Goal: Transaction & Acquisition: Purchase product/service

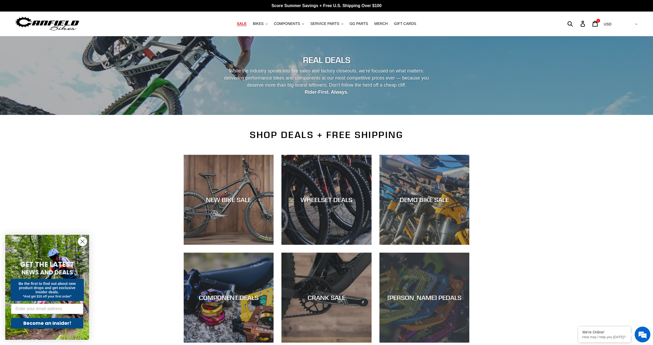
click at [416, 296] on div "CANFIELD PEDALS" at bounding box center [424, 298] width 90 height 8
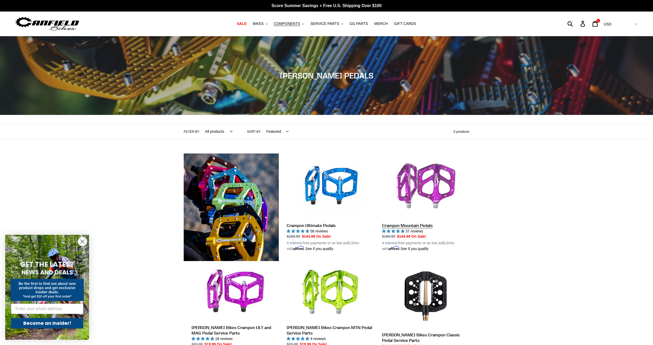
click at [426, 225] on link "Crampon Mountain Pedals" at bounding box center [425, 202] width 87 height 98
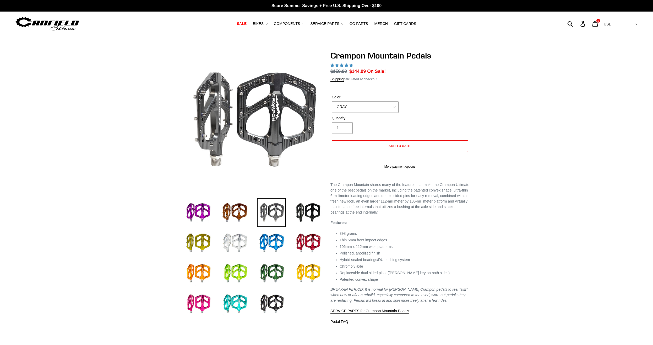
select select "highest-rating"
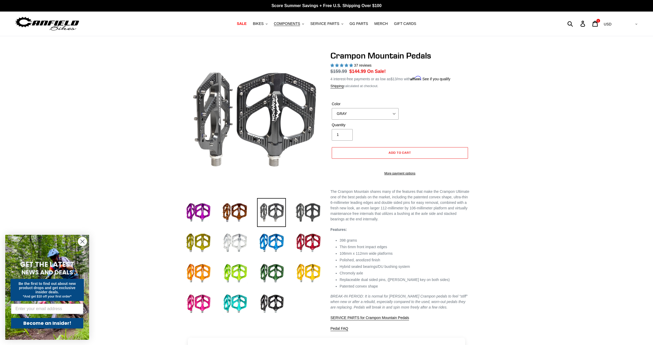
click at [315, 212] on img at bounding box center [308, 212] width 29 height 29
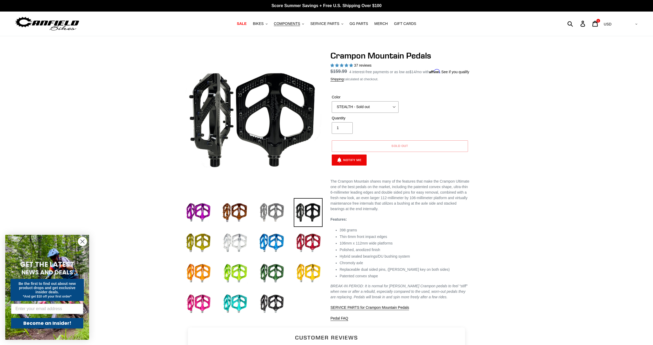
click at [268, 210] on img at bounding box center [271, 212] width 29 height 29
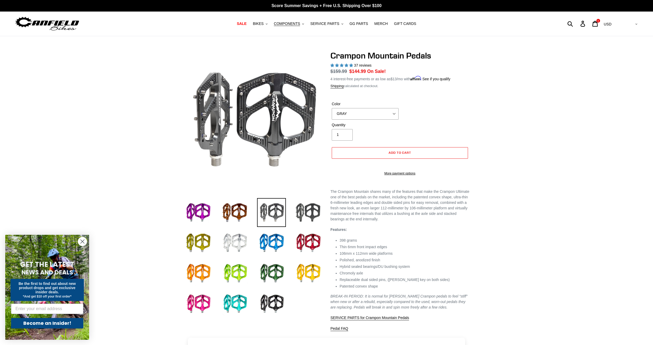
click at [308, 213] on img at bounding box center [308, 212] width 29 height 29
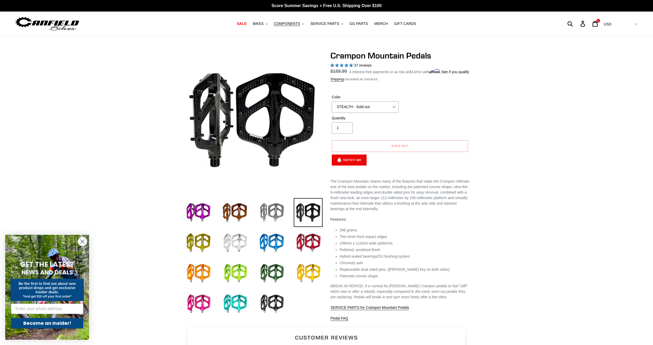
click at [279, 211] on img at bounding box center [271, 212] width 29 height 29
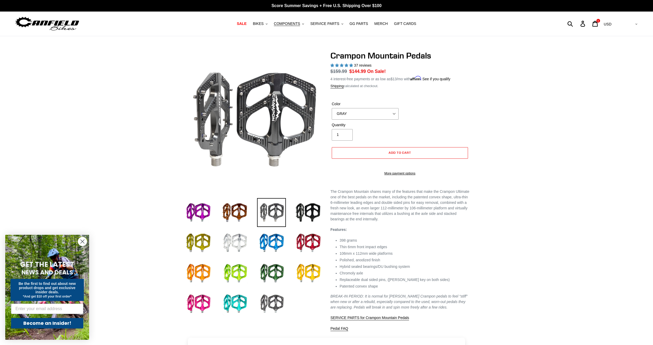
click at [274, 303] on img at bounding box center [271, 303] width 29 height 29
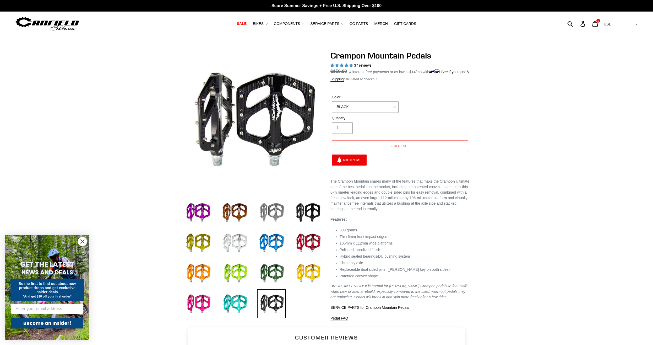
click at [279, 214] on img at bounding box center [271, 212] width 29 height 29
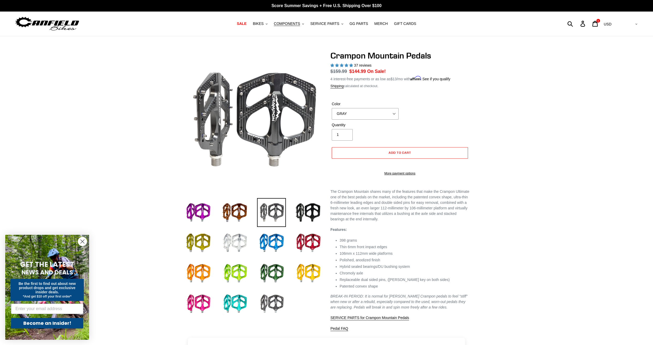
click at [277, 301] on img at bounding box center [271, 303] width 29 height 29
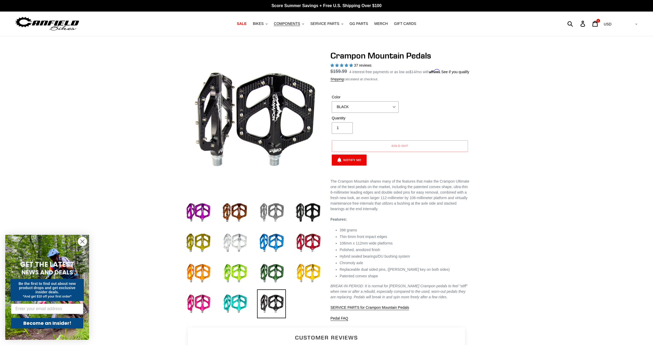
click at [276, 213] on img at bounding box center [271, 212] width 29 height 29
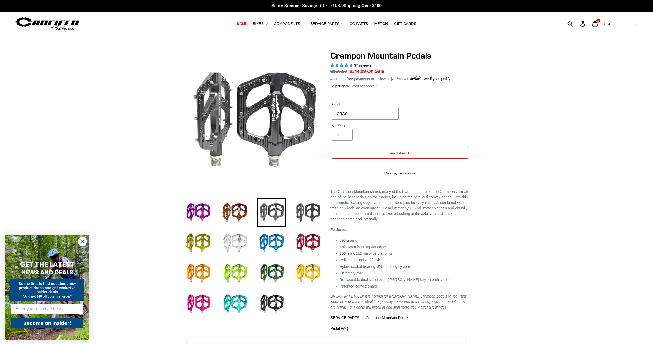
click at [311, 211] on img at bounding box center [308, 212] width 29 height 29
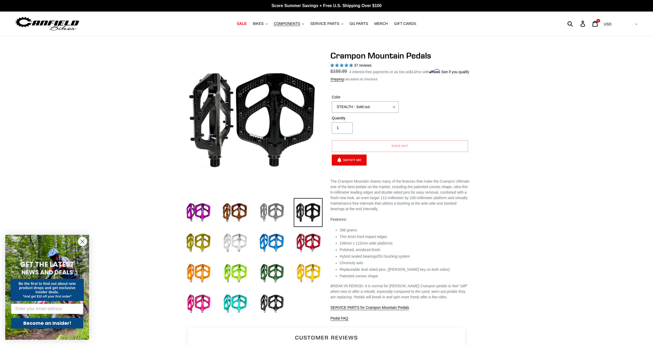
click at [277, 212] on img at bounding box center [271, 212] width 29 height 29
select select "GRAY"
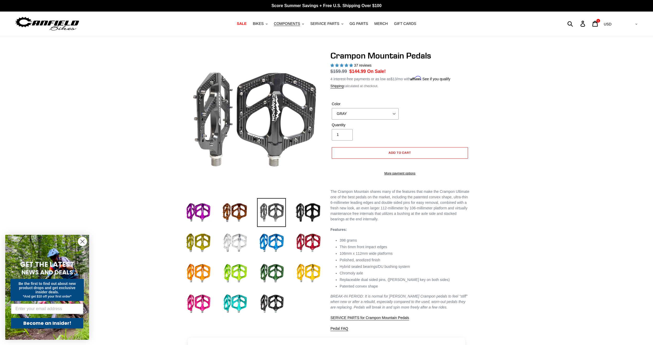
click at [393, 151] on span "Add to cart" at bounding box center [400, 152] width 23 height 4
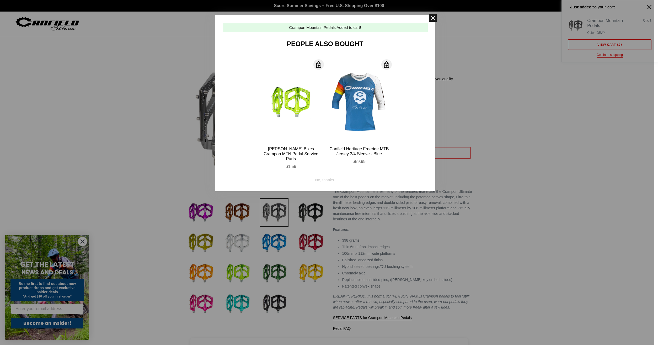
click at [432, 20] on span at bounding box center [432, 18] width 8 height 8
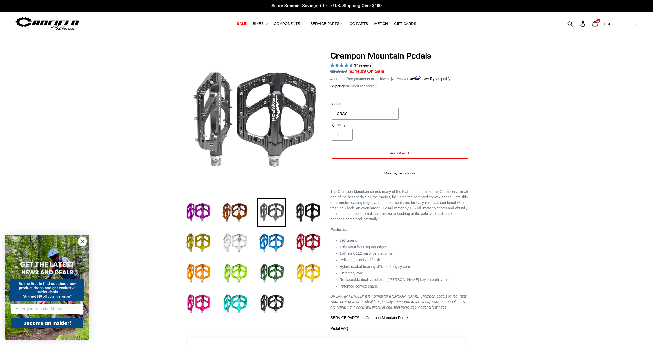
click at [598, 24] on icon at bounding box center [595, 24] width 6 height 6
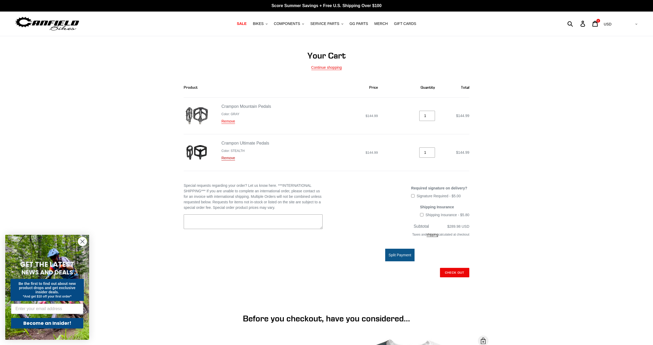
click at [227, 159] on link "Remove" at bounding box center [228, 158] width 14 height 5
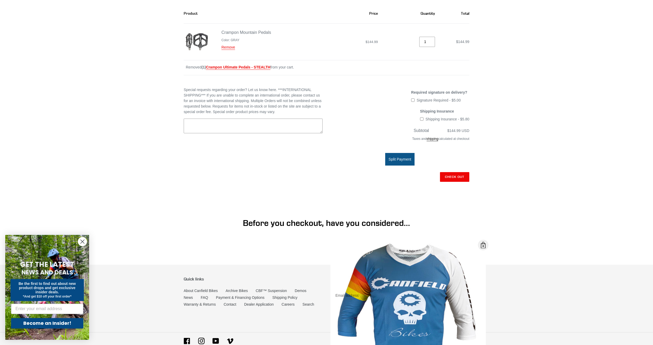
scroll to position [80, 0]
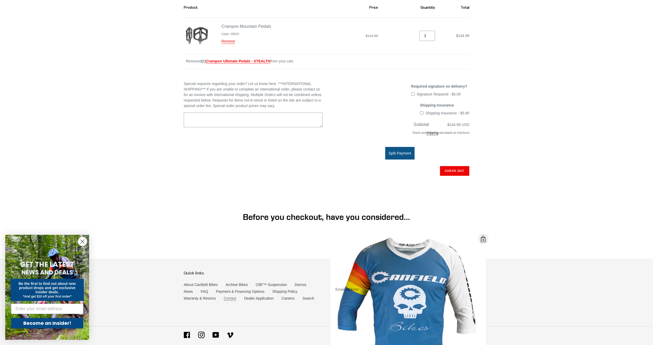
click at [232, 296] on link "Contact" at bounding box center [230, 298] width 13 height 4
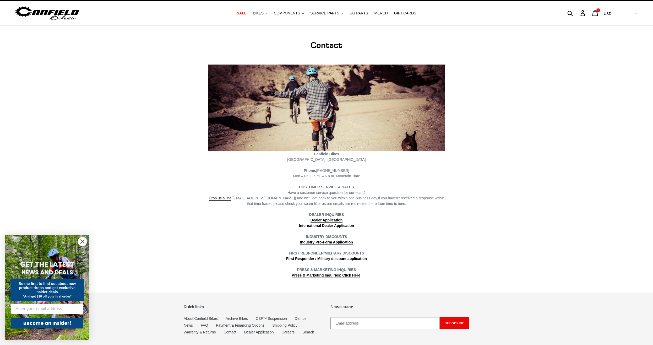
scroll to position [4, 0]
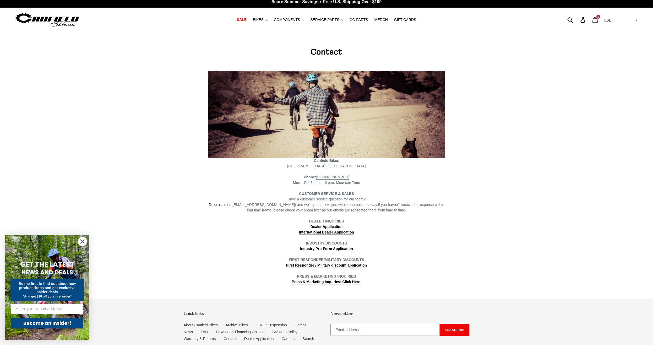
click at [598, 20] on icon at bounding box center [595, 20] width 6 height 6
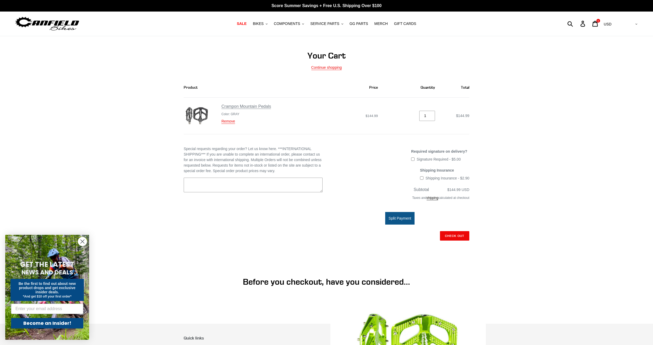
click at [253, 107] on link "Crampon Mountain Pedals" at bounding box center [246, 106] width 50 height 5
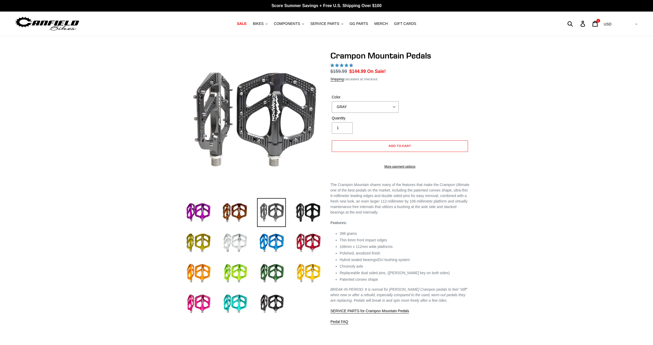
select select "highest-rating"
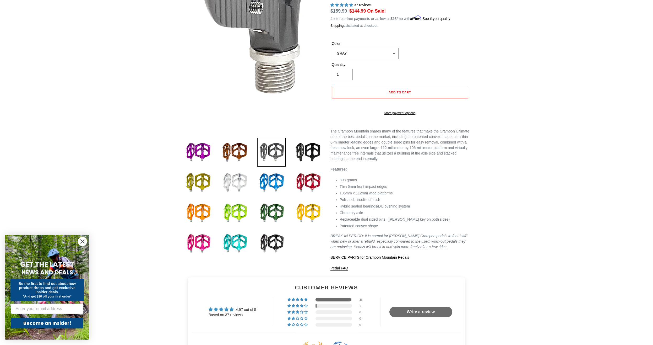
scroll to position [27, 0]
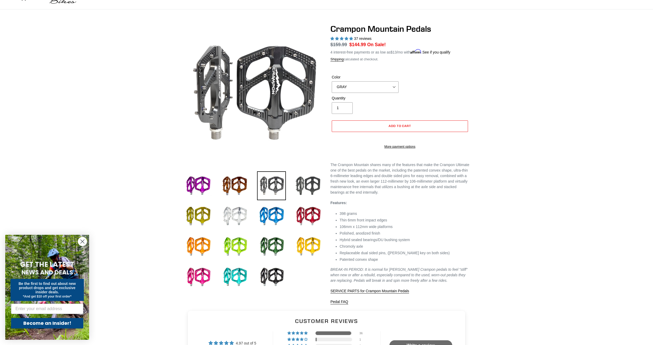
click at [314, 191] on img at bounding box center [308, 185] width 29 height 29
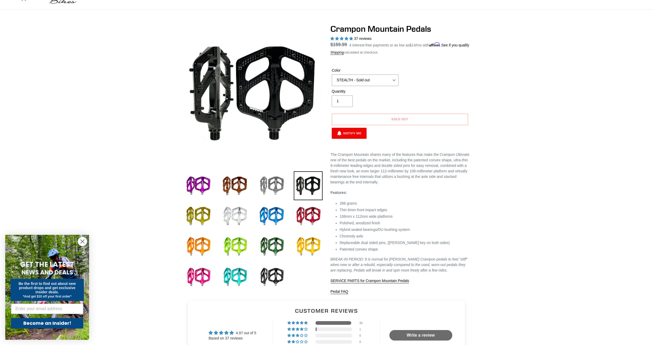
click at [282, 185] on img at bounding box center [271, 185] width 29 height 29
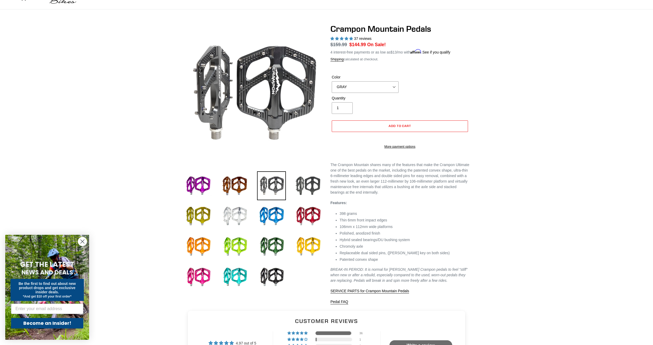
click at [309, 189] on img at bounding box center [308, 185] width 29 height 29
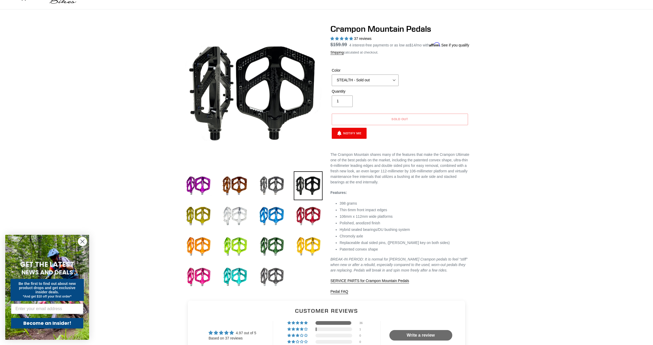
click at [279, 279] on img at bounding box center [271, 276] width 29 height 29
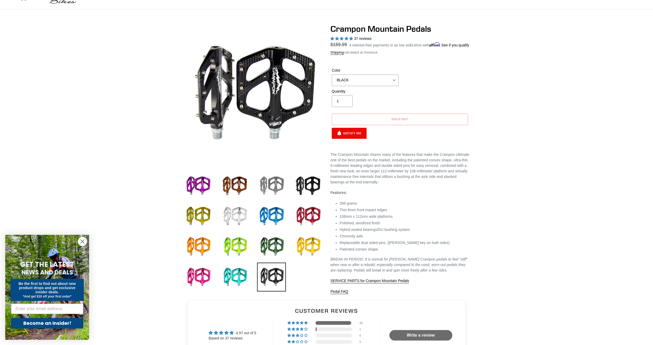
click at [274, 190] on img at bounding box center [271, 185] width 29 height 29
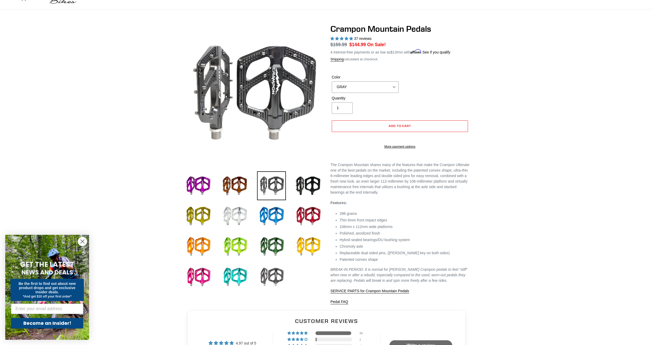
click at [279, 278] on img at bounding box center [271, 276] width 29 height 29
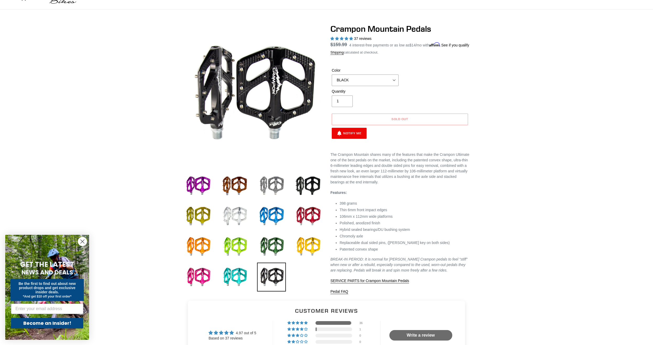
click at [273, 185] on img at bounding box center [271, 185] width 29 height 29
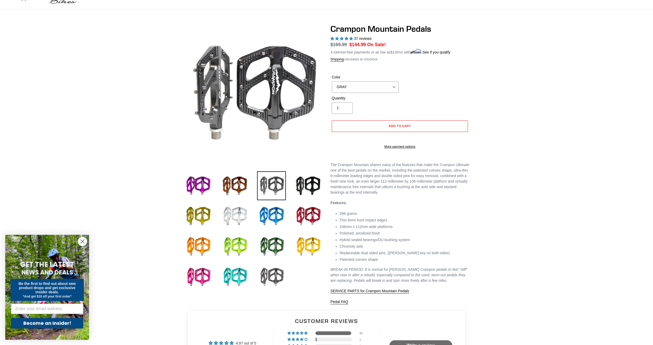
click at [276, 271] on img at bounding box center [271, 276] width 29 height 29
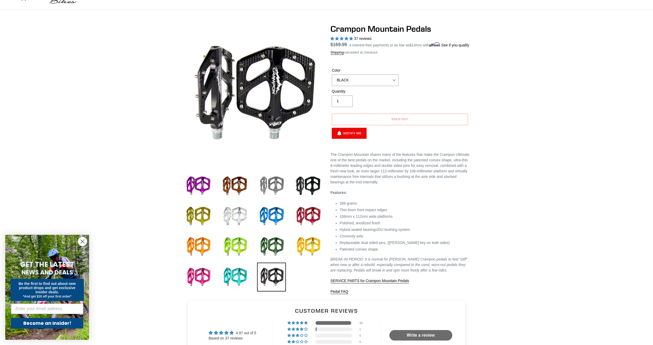
click at [277, 184] on img at bounding box center [271, 185] width 29 height 29
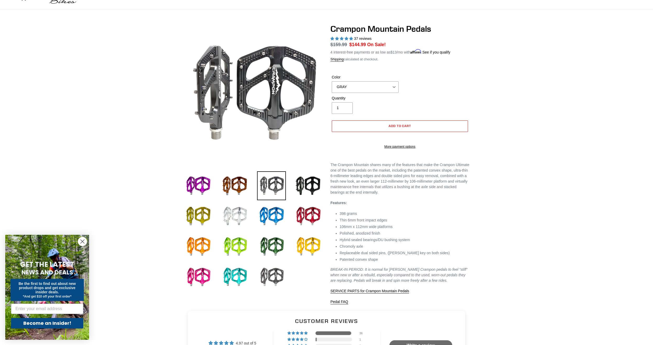
click at [276, 276] on img at bounding box center [271, 276] width 29 height 29
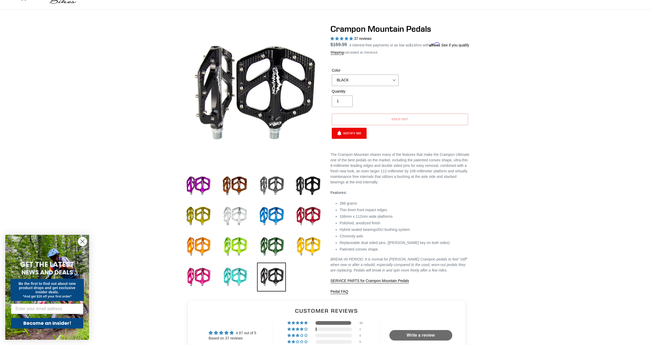
click at [234, 276] on img at bounding box center [234, 276] width 29 height 29
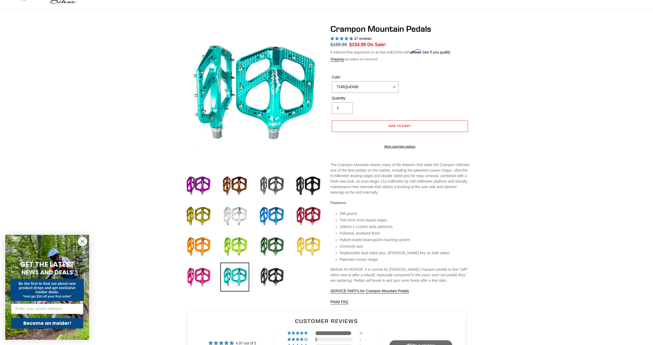
click at [302, 243] on img at bounding box center [308, 246] width 29 height 29
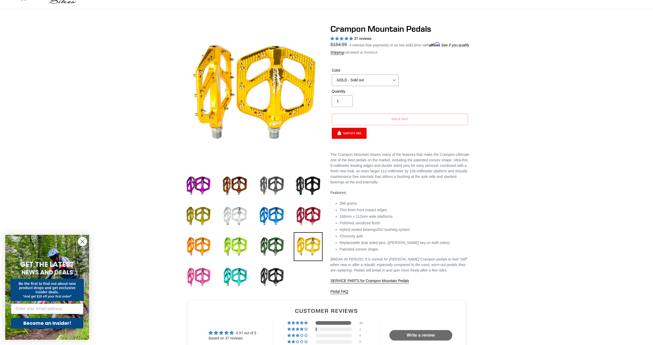
click at [209, 275] on img at bounding box center [198, 276] width 29 height 29
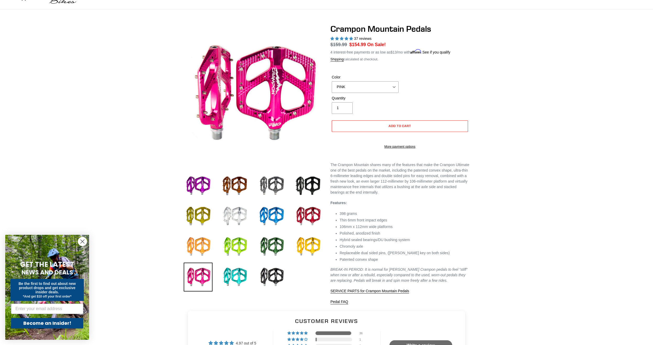
click at [209, 245] on img at bounding box center [198, 246] width 29 height 29
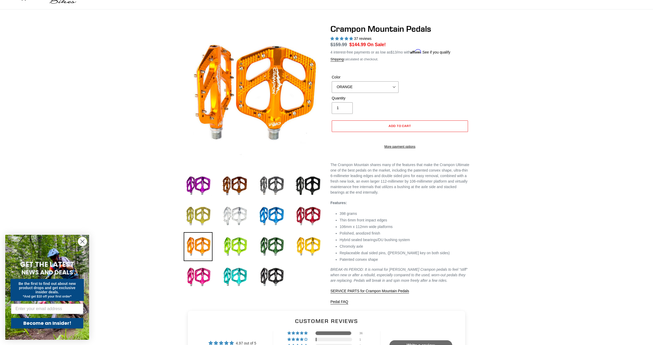
click at [203, 212] on img at bounding box center [198, 216] width 29 height 29
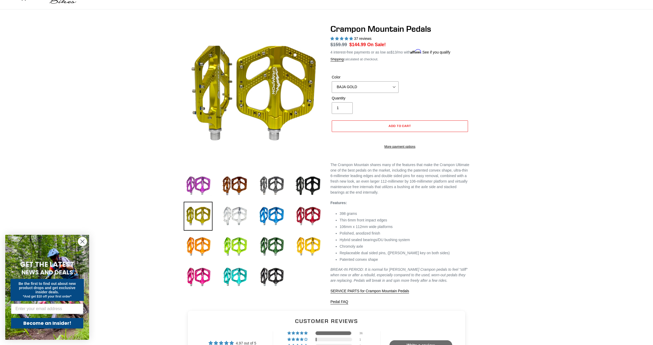
click at [203, 189] on img at bounding box center [198, 185] width 29 height 29
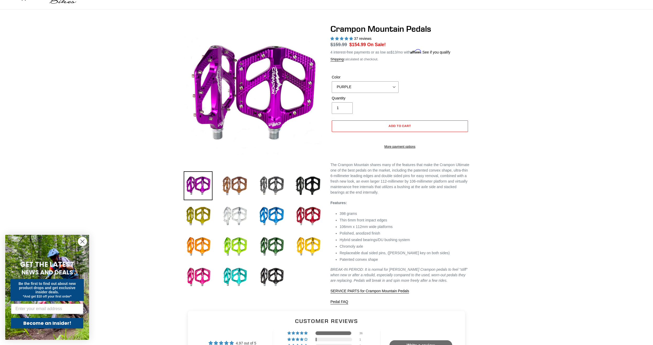
click at [239, 185] on img at bounding box center [234, 185] width 29 height 29
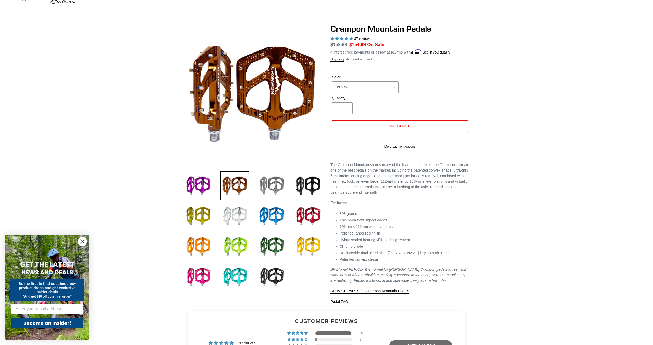
click at [284, 182] on img at bounding box center [271, 185] width 29 height 29
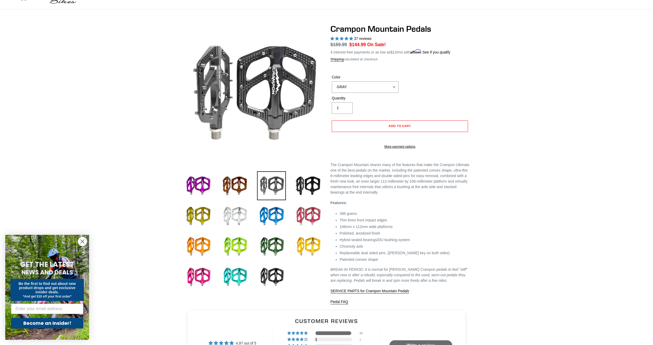
click at [322, 218] on img at bounding box center [308, 216] width 29 height 29
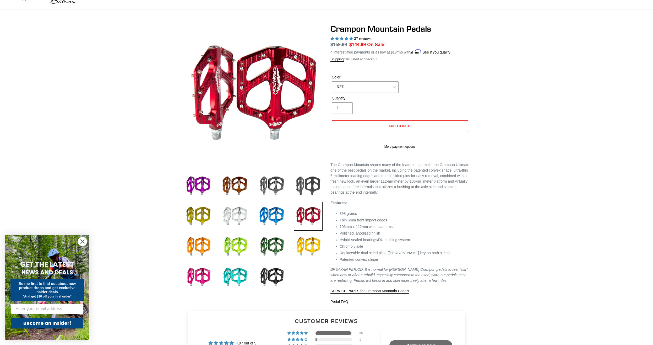
click at [312, 188] on img at bounding box center [308, 185] width 29 height 29
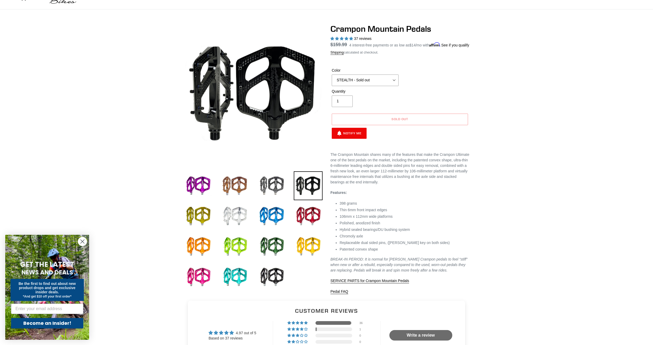
click at [239, 190] on img at bounding box center [234, 185] width 29 height 29
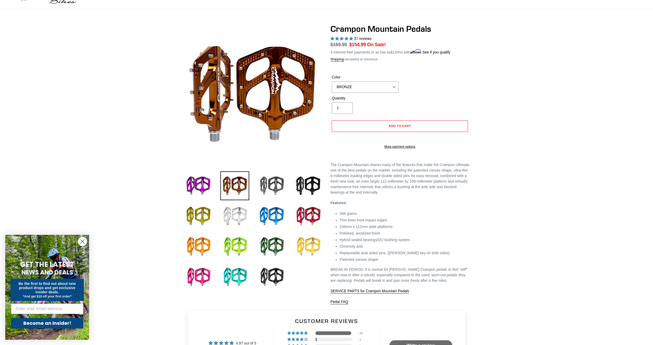
click at [302, 241] on img at bounding box center [308, 246] width 29 height 29
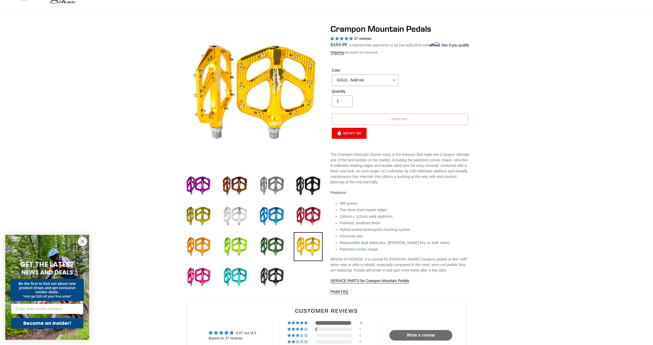
click at [280, 182] on img at bounding box center [271, 185] width 29 height 29
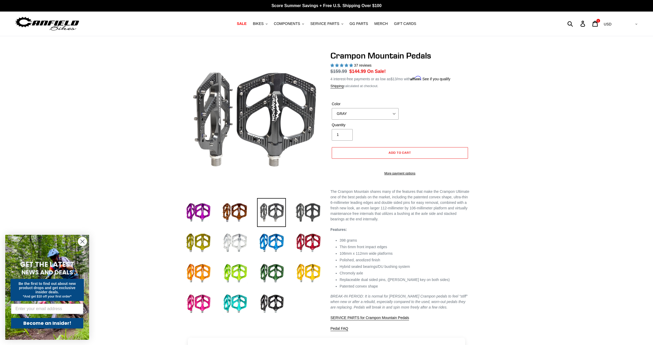
click at [314, 209] on img at bounding box center [308, 212] width 29 height 29
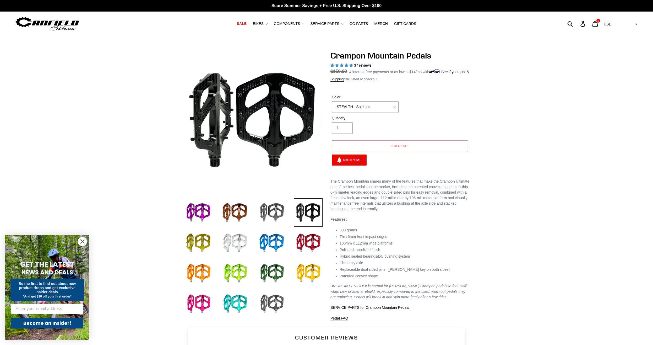
click at [275, 297] on img at bounding box center [271, 303] width 29 height 29
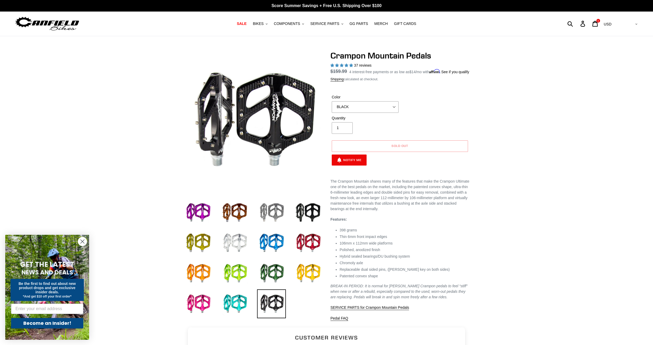
click at [273, 216] on img at bounding box center [271, 212] width 29 height 29
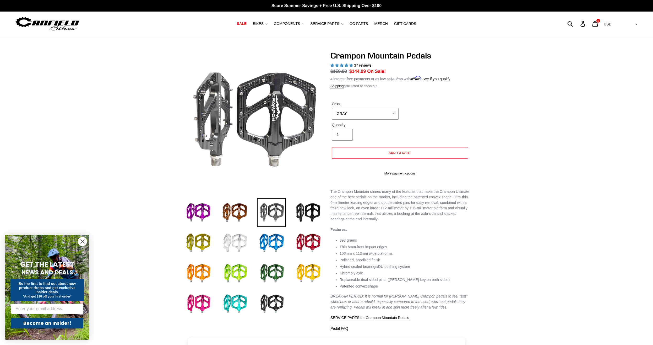
click at [237, 241] on img at bounding box center [234, 242] width 29 height 29
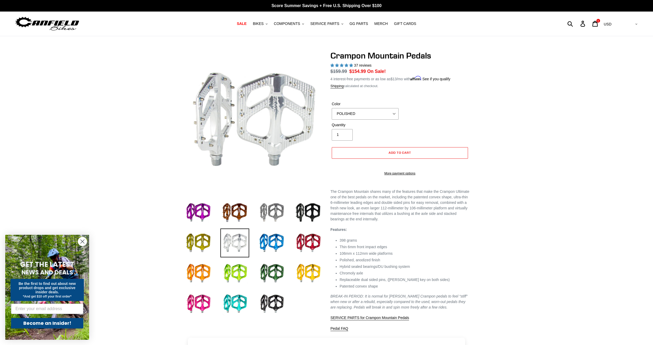
click at [263, 210] on img at bounding box center [271, 212] width 29 height 29
select select "GRAY"
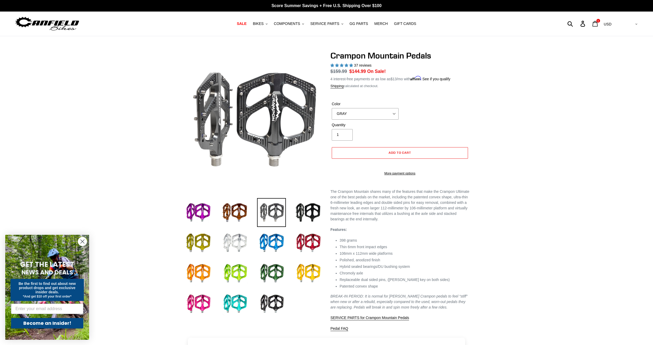
click at [598, 24] on icon at bounding box center [595, 24] width 6 height 6
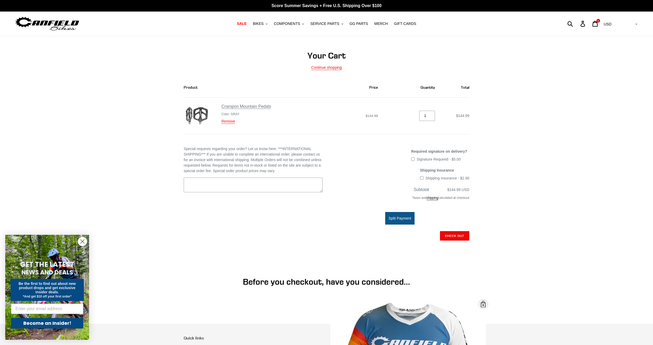
click at [241, 108] on link "Crampon Mountain Pedals" at bounding box center [246, 106] width 50 height 5
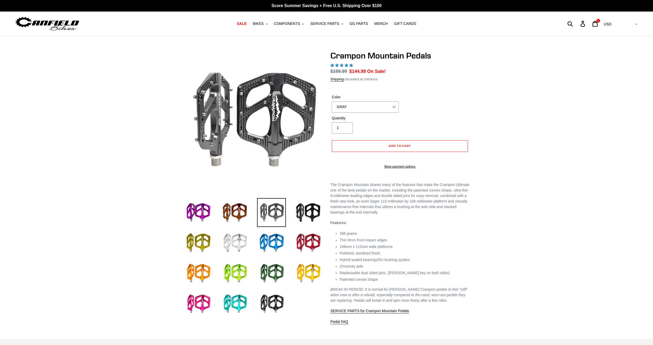
select select "highest-rating"
click at [275, 103] on img at bounding box center [189, 169] width 537 height 537
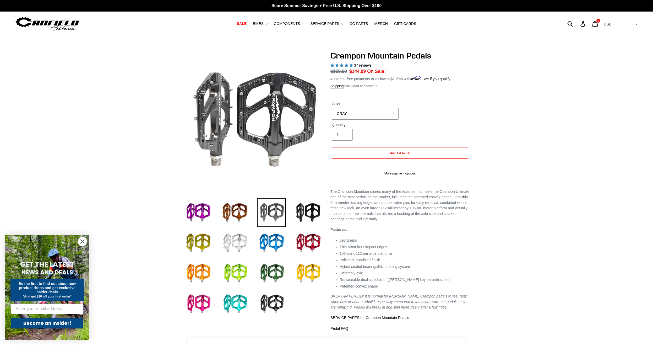
click at [274, 126] on img at bounding box center [192, 103] width 537 height 537
click at [266, 104] on img at bounding box center [217, 168] width 537 height 537
click at [314, 214] on img at bounding box center [308, 212] width 29 height 29
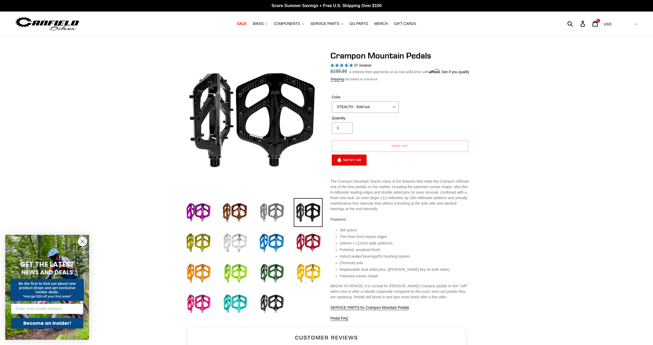
drag, startPoint x: 280, startPoint y: 211, endPoint x: 276, endPoint y: 210, distance: 4.3
click at [280, 211] on img at bounding box center [271, 212] width 29 height 29
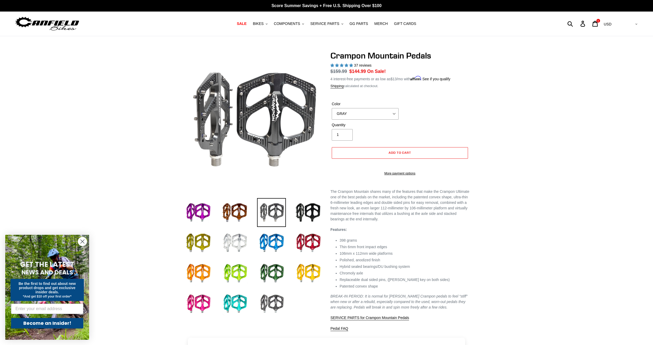
click at [277, 300] on img at bounding box center [271, 303] width 29 height 29
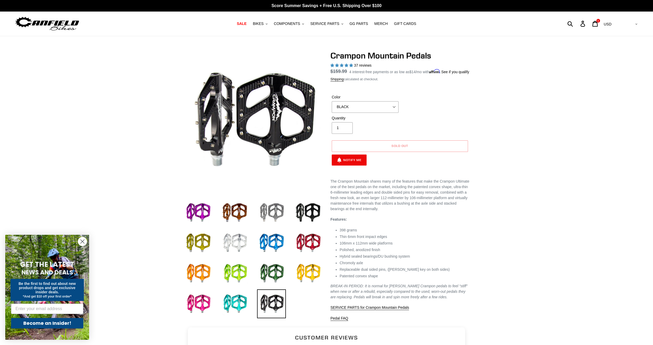
click at [270, 210] on img at bounding box center [271, 212] width 29 height 29
select select "GRAY"
